Goal: Register for event/course

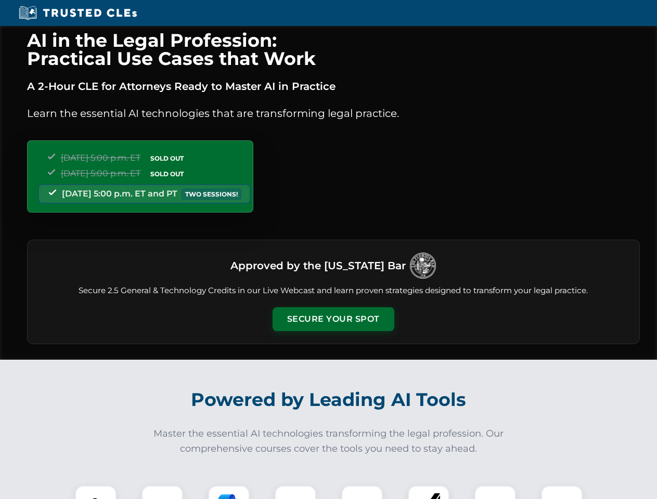
click at [333, 319] on button "Secure Your Spot" at bounding box center [334, 319] width 122 height 24
click at [96, 493] on img at bounding box center [96, 507] width 30 height 30
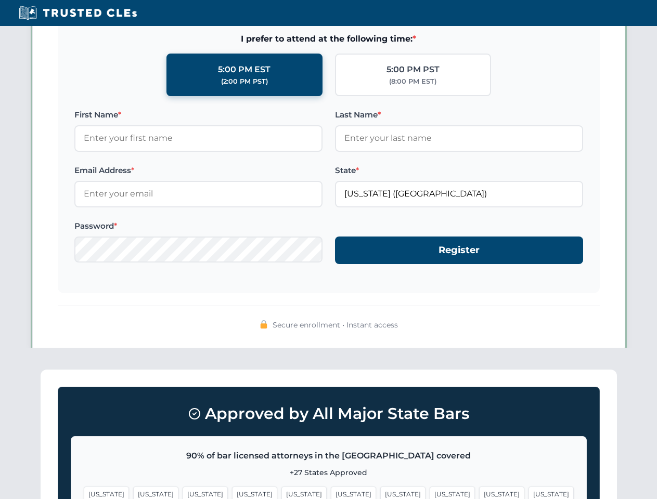
click at [380, 493] on span "[US_STATE]" at bounding box center [402, 494] width 45 height 15
click at [479, 493] on span "[US_STATE]" at bounding box center [501, 494] width 45 height 15
